Goal: Navigation & Orientation: Go to known website

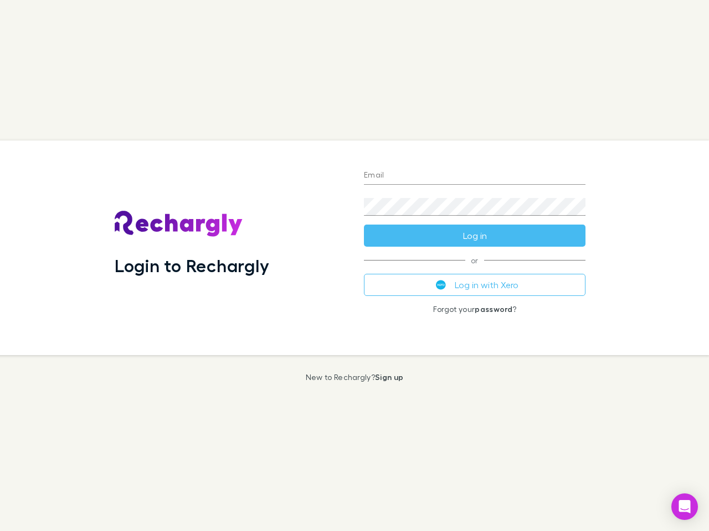
click at [354, 266] on div "Login to Rechargly" at bounding box center [230, 248] width 249 height 215
click at [474, 176] on input "Email" at bounding box center [474, 176] width 221 height 18
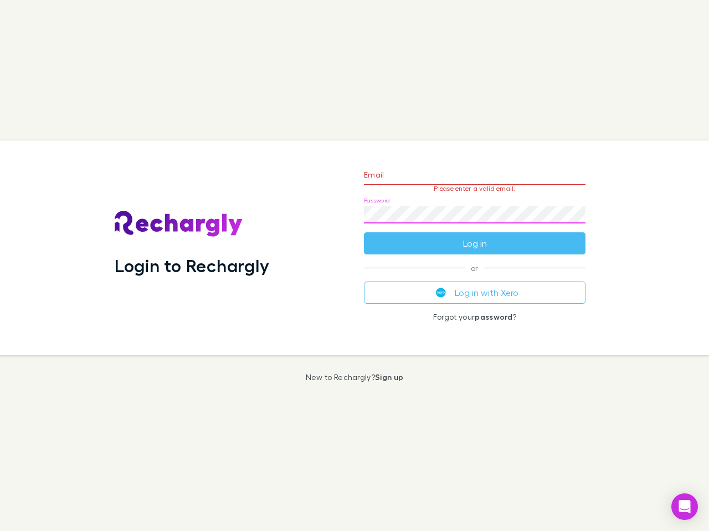
click at [474, 236] on form "Email Please enter a valid email. Password Log in" at bounding box center [474, 206] width 221 height 96
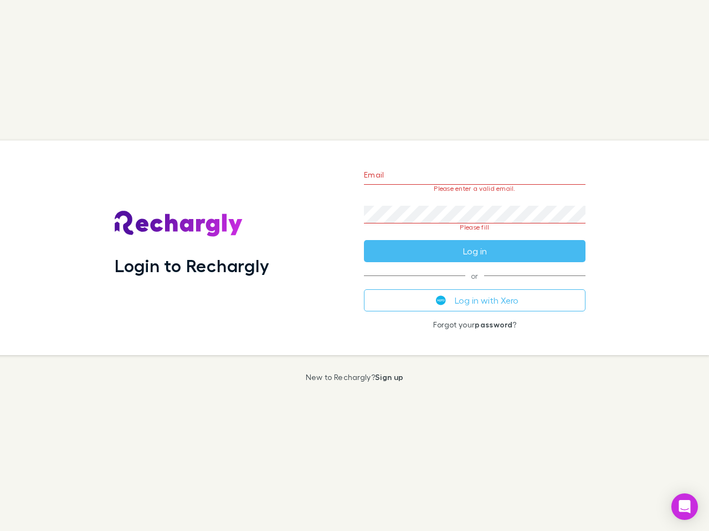
click at [474, 285] on div "Email Please enter a valid email. Password Please fill Log in or Log in with Xe…" at bounding box center [474, 248] width 239 height 215
click at [684, 507] on icon "Open Intercom Messenger" at bounding box center [685, 506] width 12 height 13
